Goal: Information Seeking & Learning: Check status

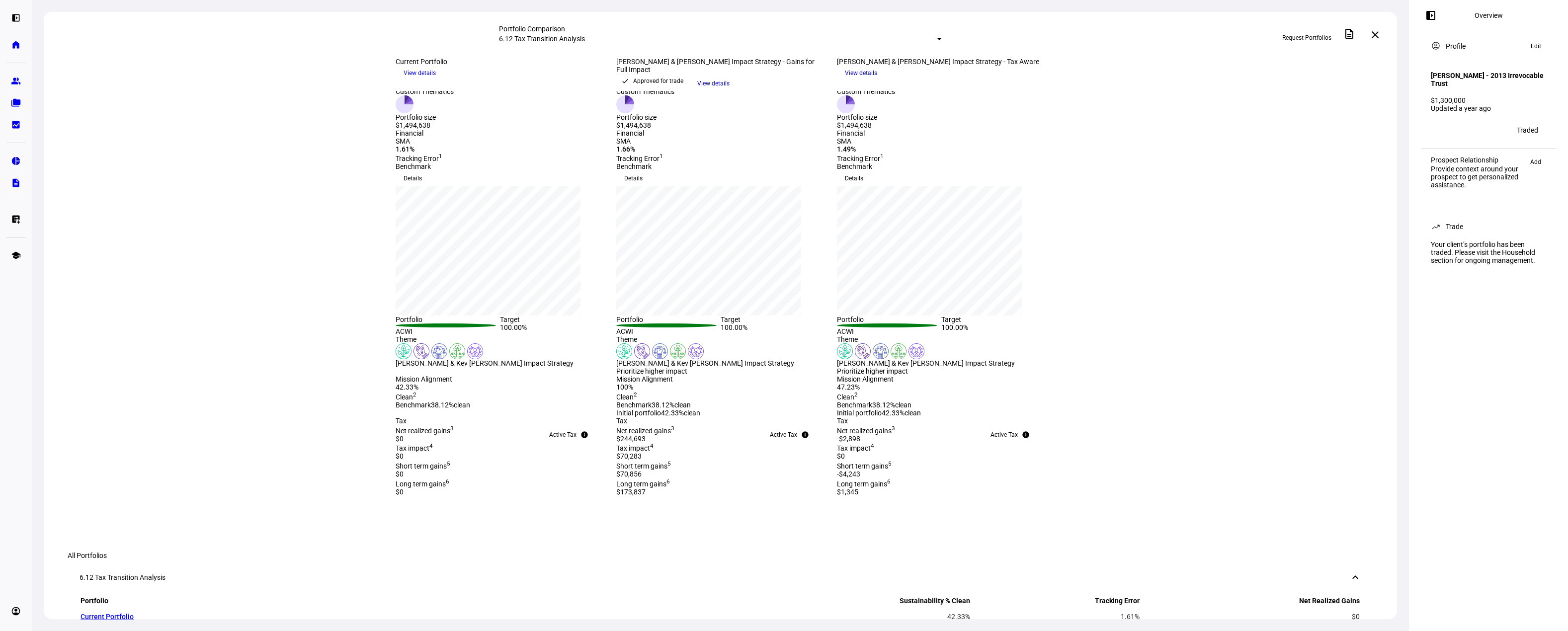
scroll to position [198, 0]
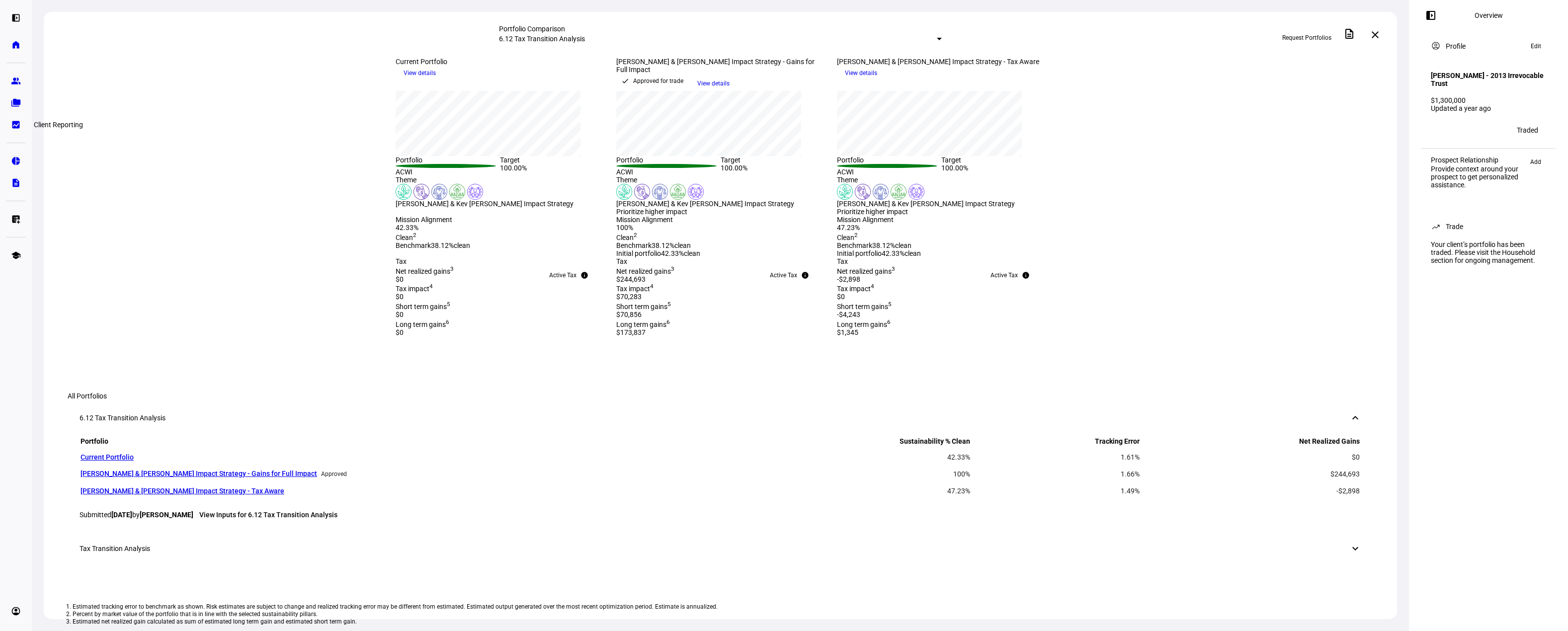
click at [15, 124] on eth-mat-symbol "bid_landscape" at bounding box center [16, 125] width 10 height 10
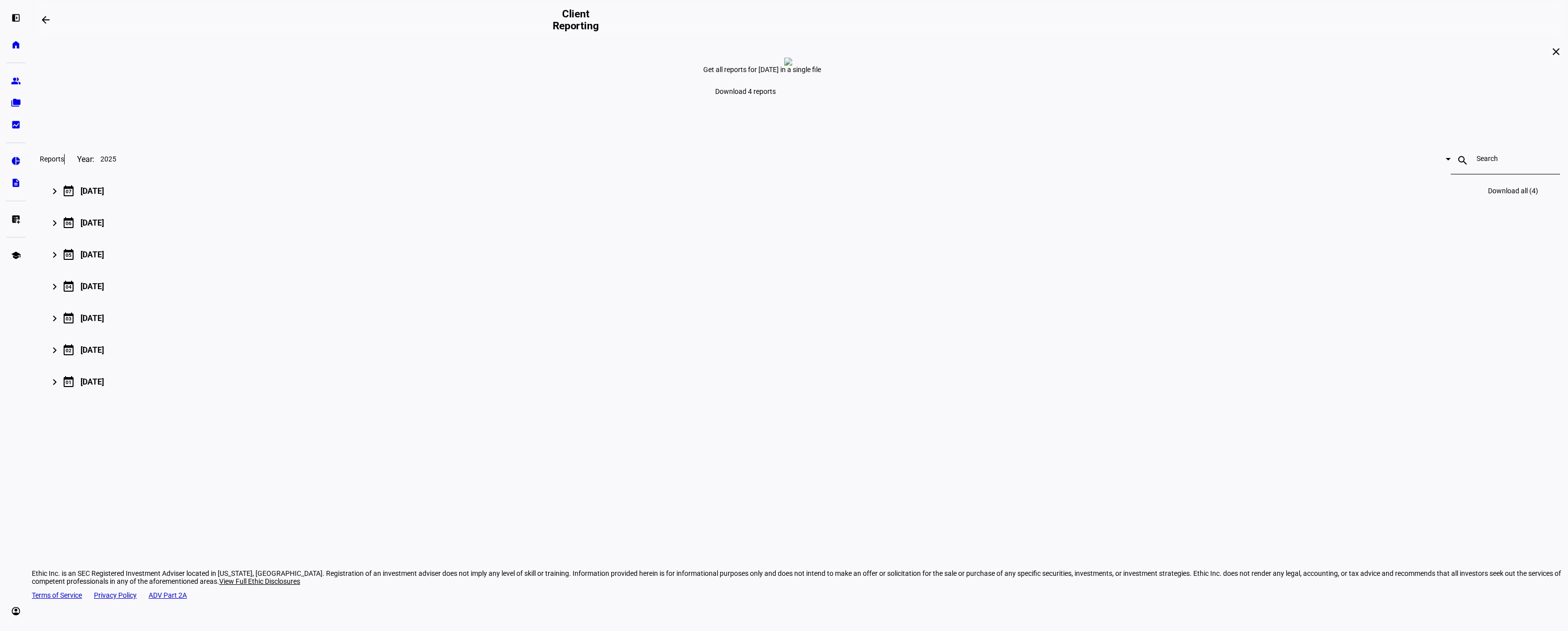
click at [609, 203] on div "keyboard_arrow_right calendar_today [DATE] Download all (4)" at bounding box center [798, 191] width 1492 height 24
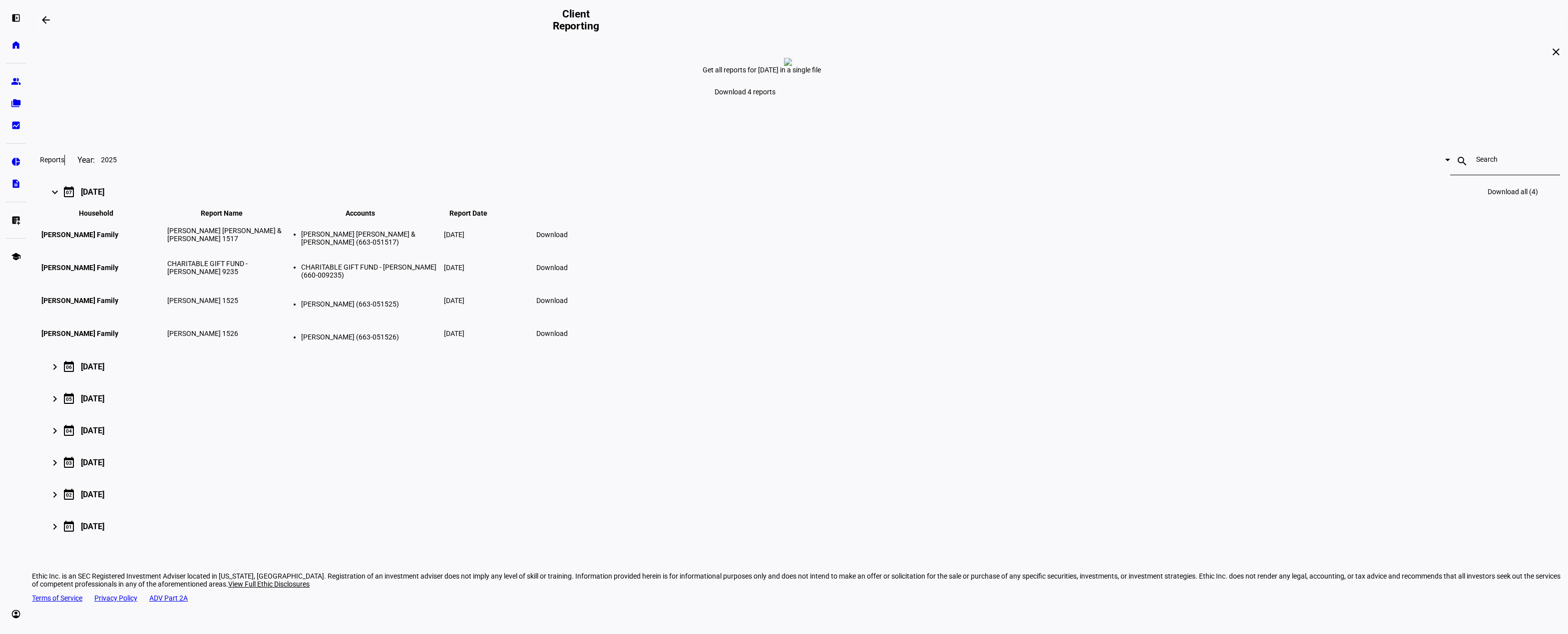
click at [568, 239] on span "Download" at bounding box center [552, 234] width 32 height 8
click at [16, 102] on eth-mat-symbol "folder_copy" at bounding box center [16, 104] width 10 height 10
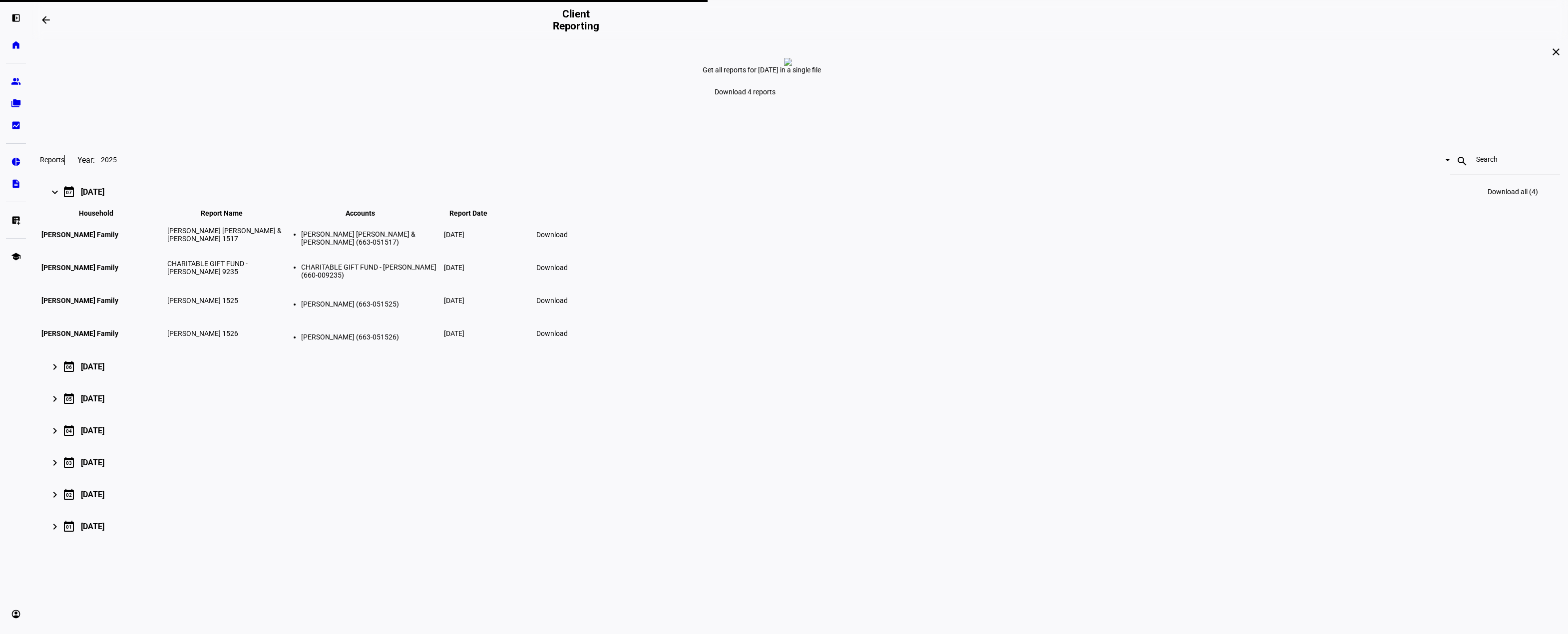
click at [1550, 58] on mat-icon "close" at bounding box center [1555, 51] width 12 height 12
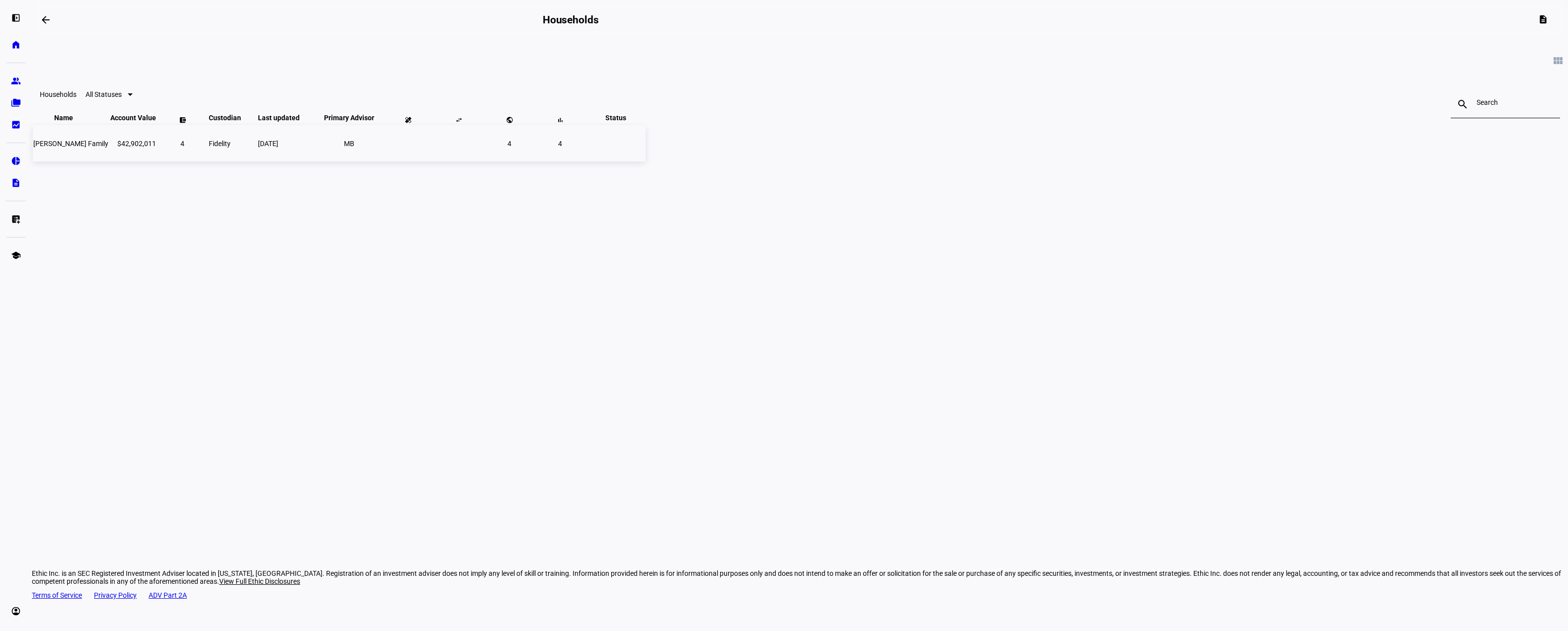
click at [257, 159] on td "Fidelity" at bounding box center [232, 144] width 48 height 36
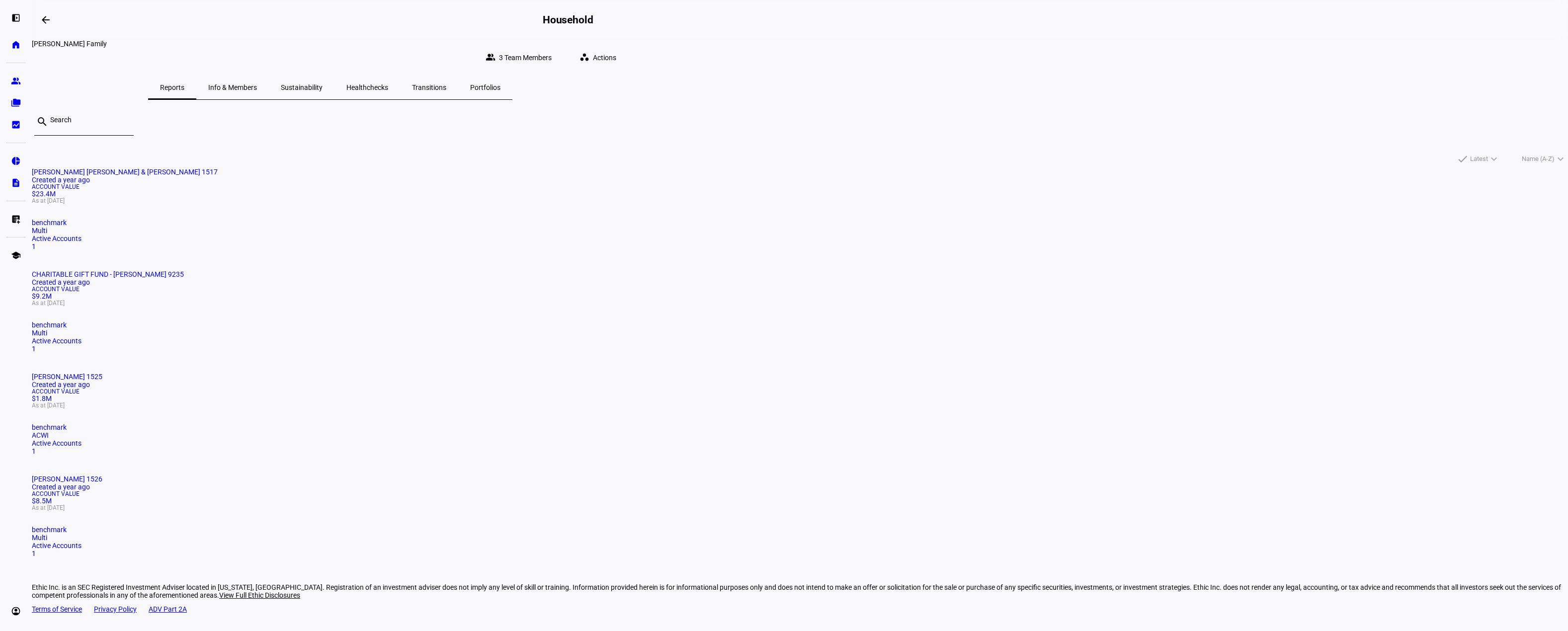
click at [604, 222] on mat-card "[PERSON_NAME] [PERSON_NAME] & [PERSON_NAME] 1517 Created a year ago Account Val…" at bounding box center [799, 210] width 1536 height 83
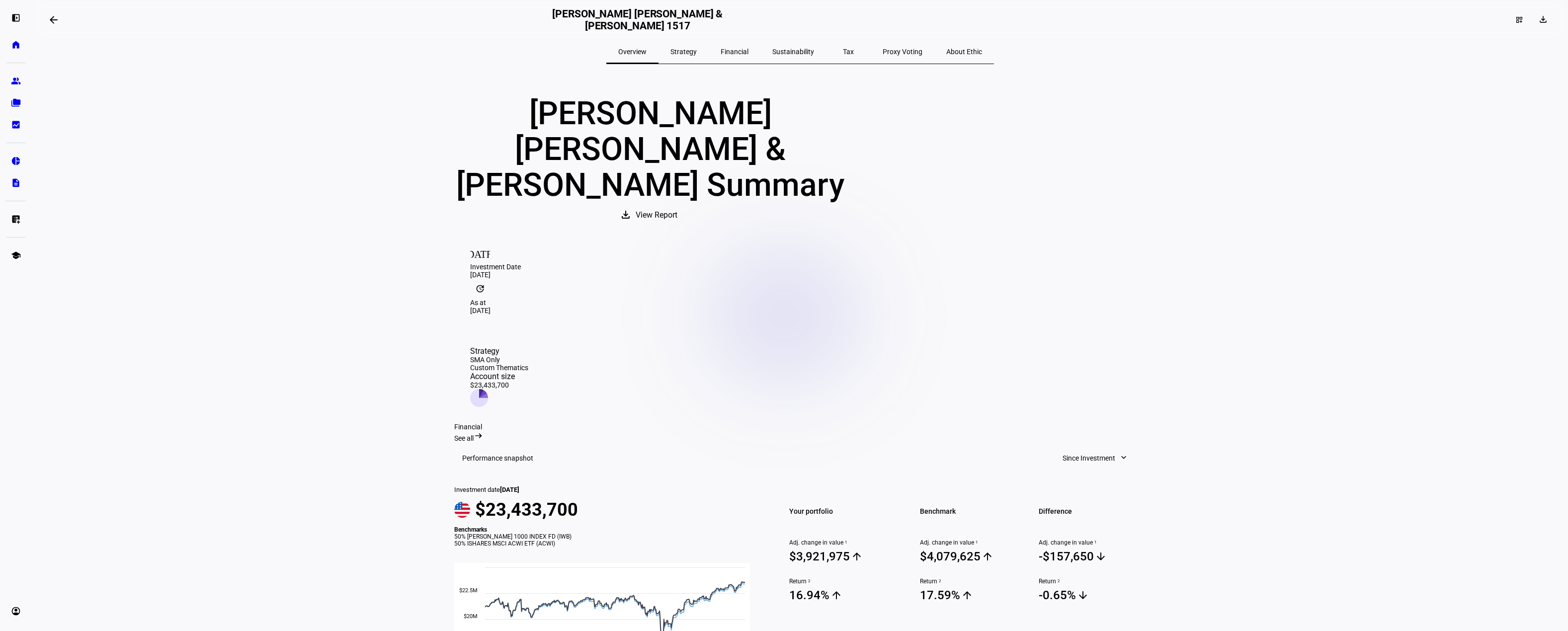
click at [788, 51] on span "Sustainability" at bounding box center [793, 52] width 42 height 7
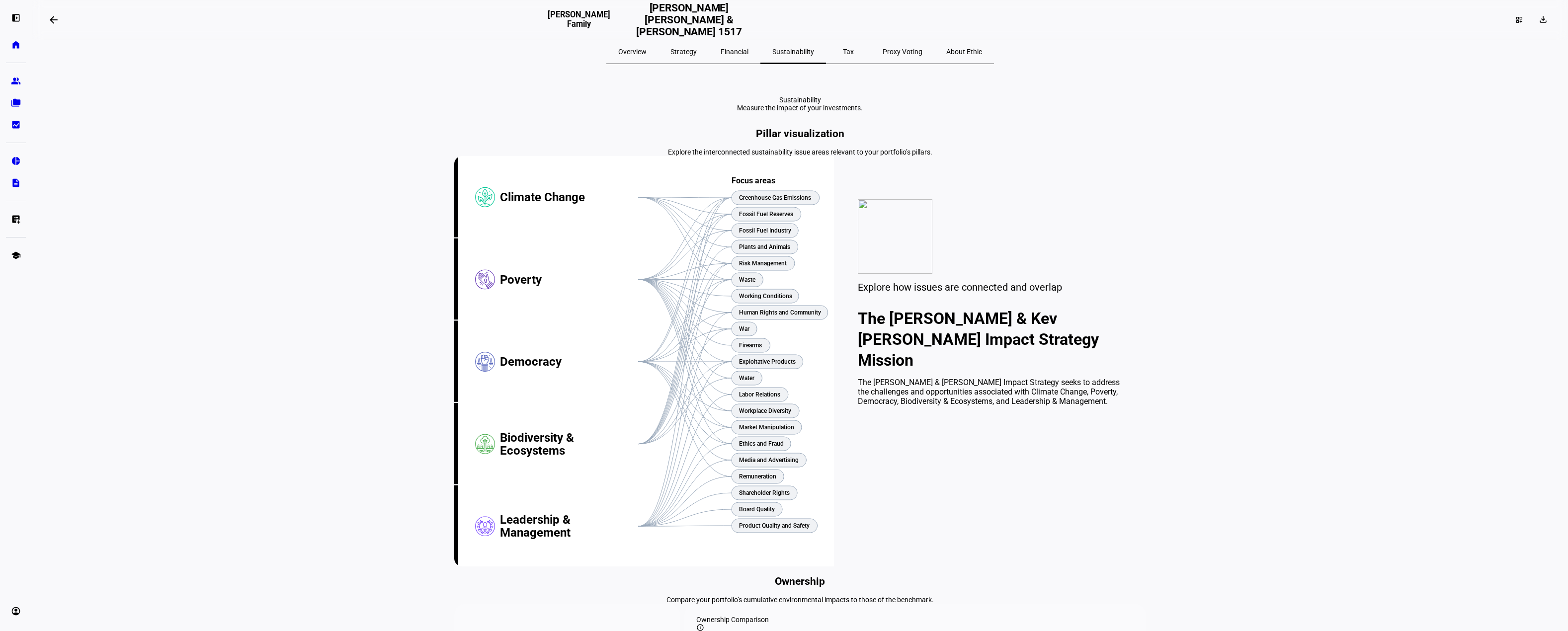
click at [696, 51] on span "Strategy" at bounding box center [684, 52] width 27 height 7
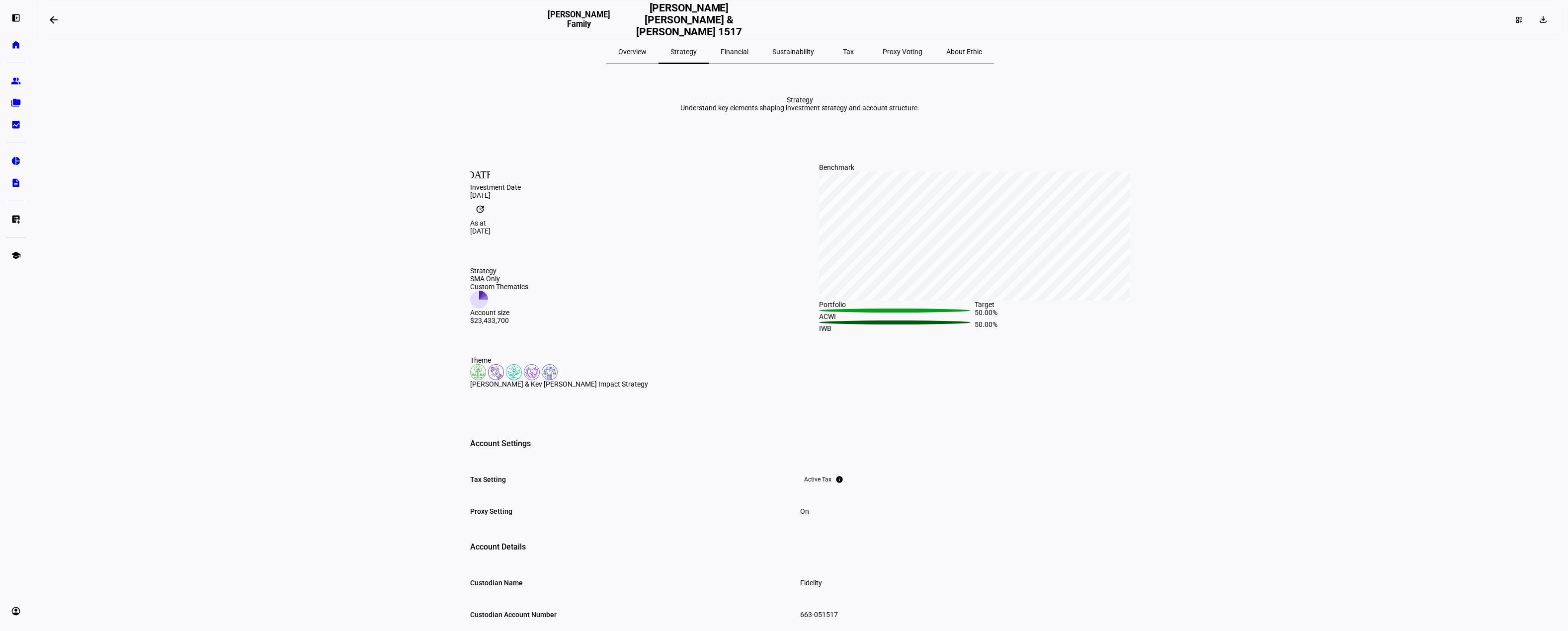
click at [647, 50] on span "Overview" at bounding box center [632, 52] width 28 height 7
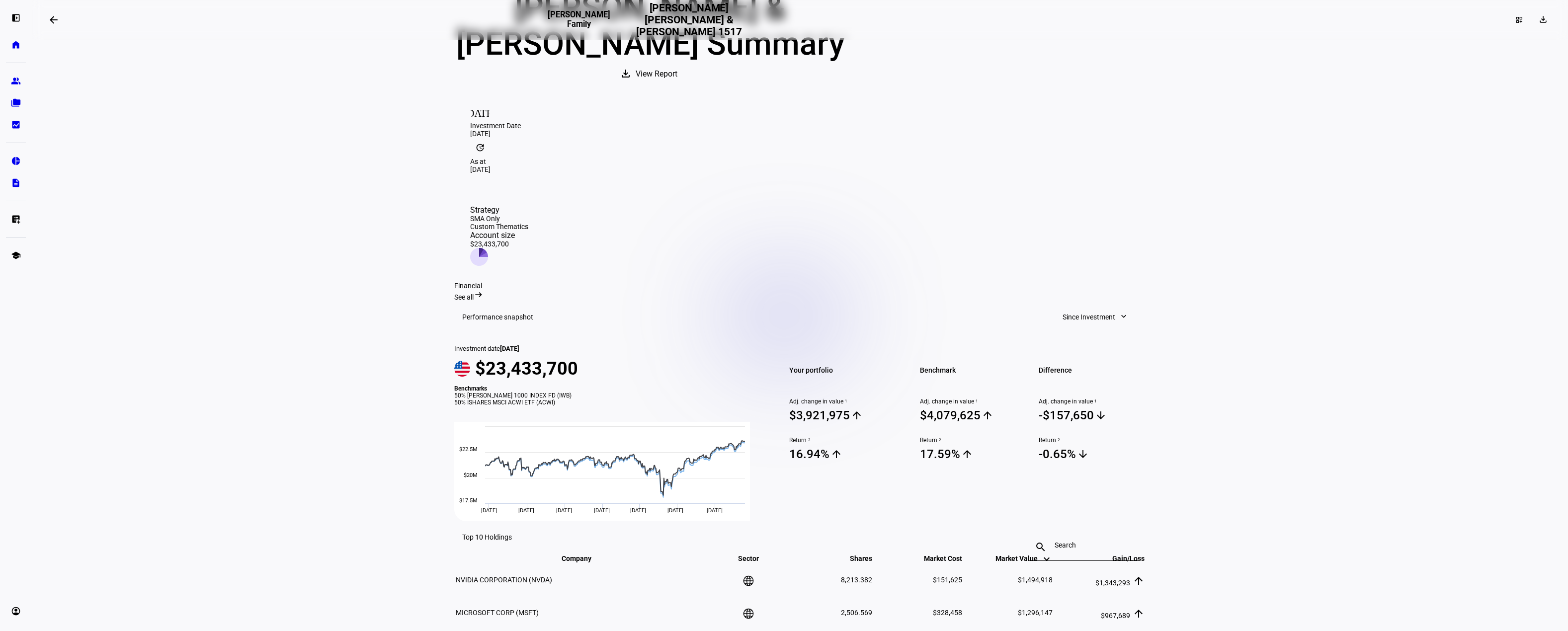
scroll to position [100, 0]
